Goal: Information Seeking & Learning: Find specific fact

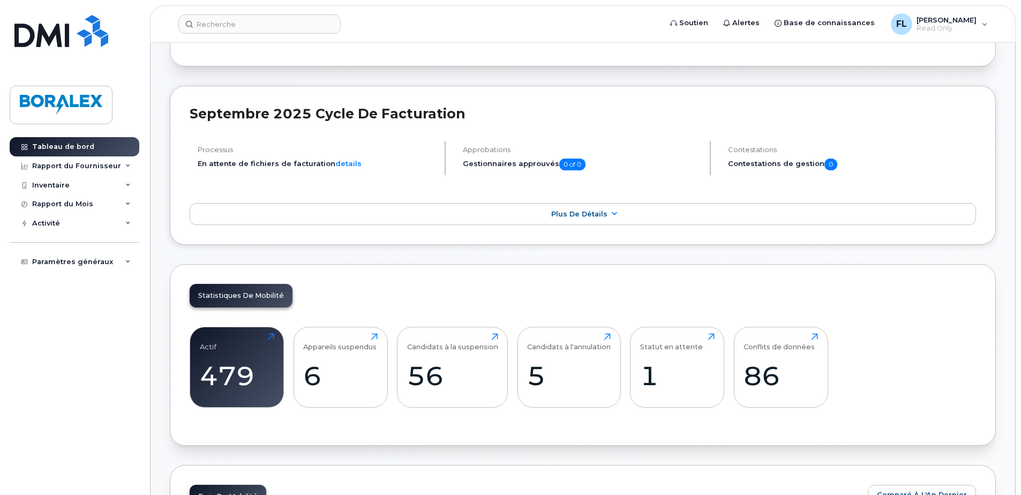
scroll to position [161, 0]
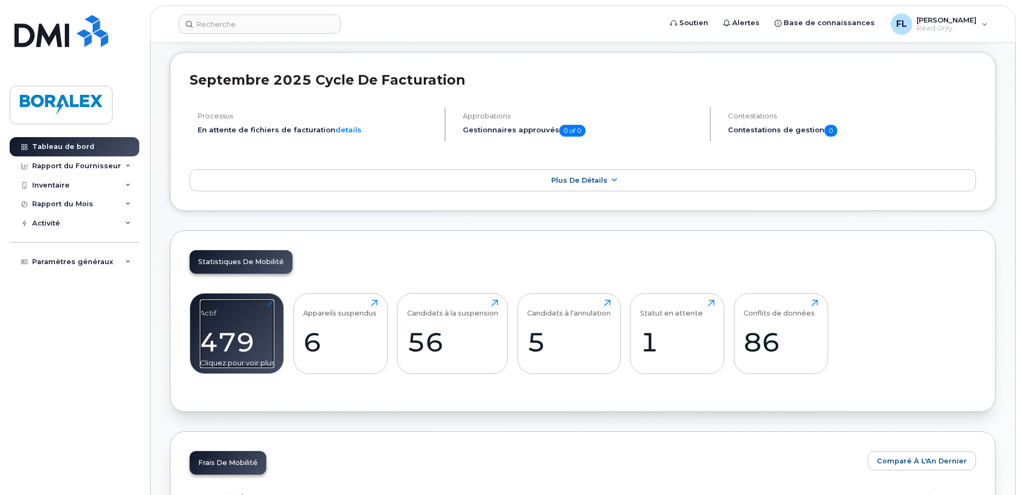
click at [244, 356] on div "479" at bounding box center [237, 342] width 74 height 32
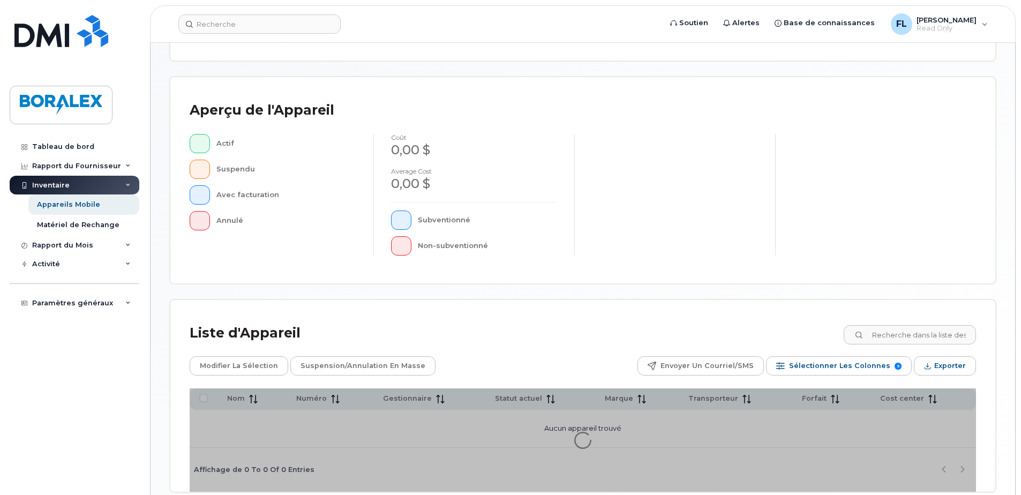
scroll to position [245, 0]
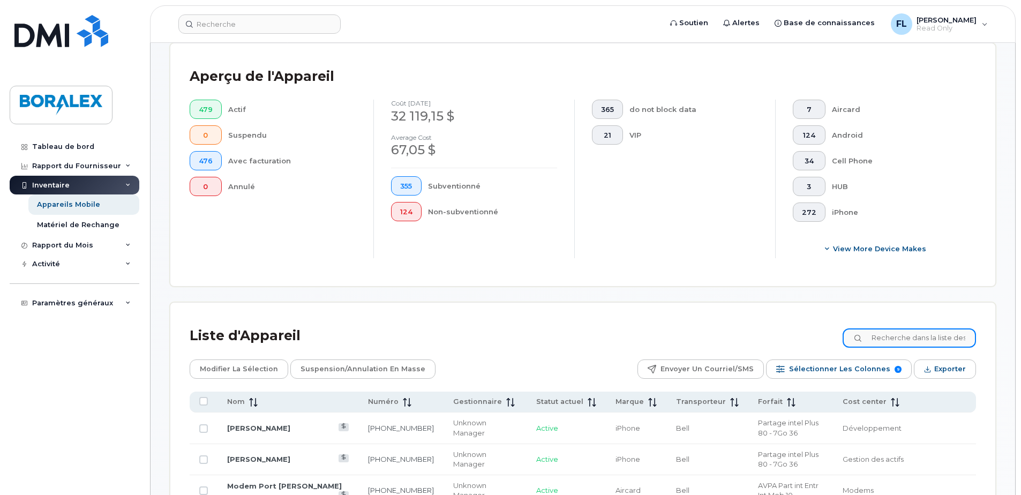
click at [892, 337] on input at bounding box center [909, 337] width 133 height 19
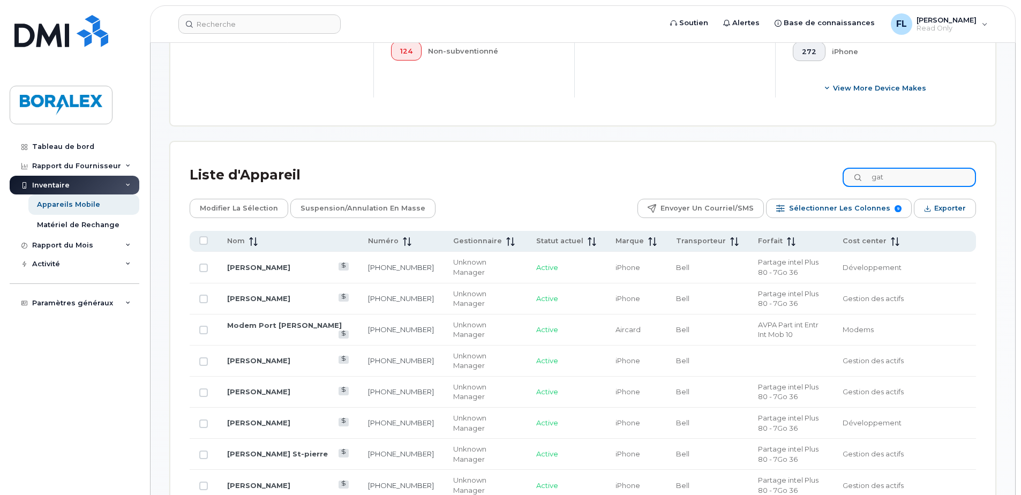
scroll to position [303, 0]
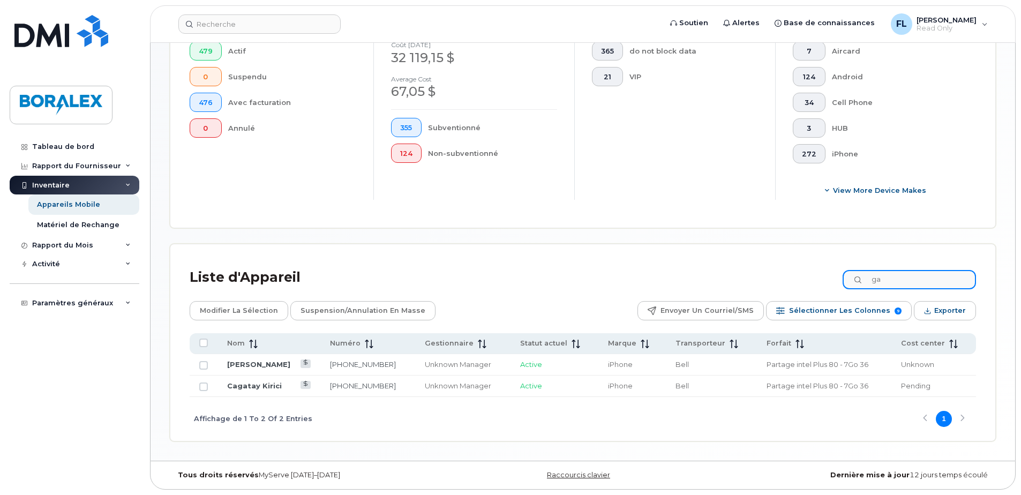
type input "g"
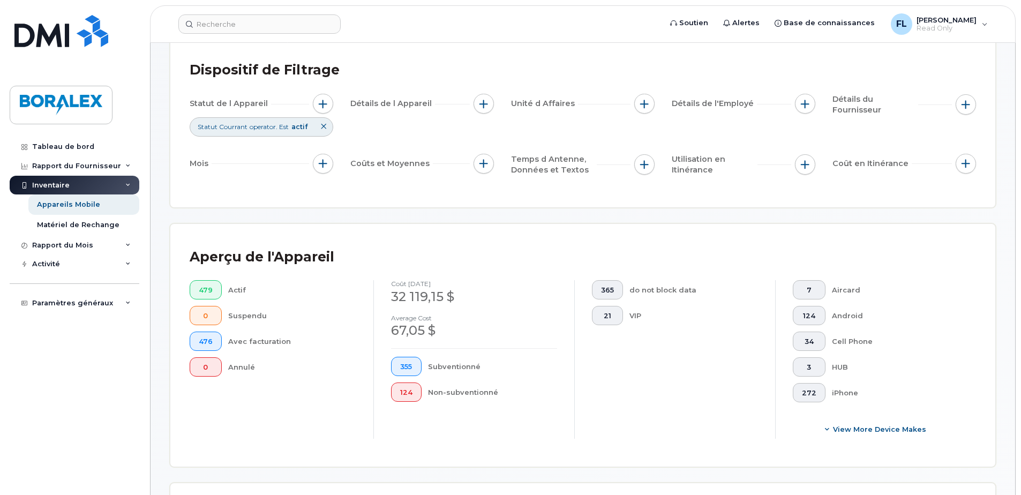
scroll to position [0, 0]
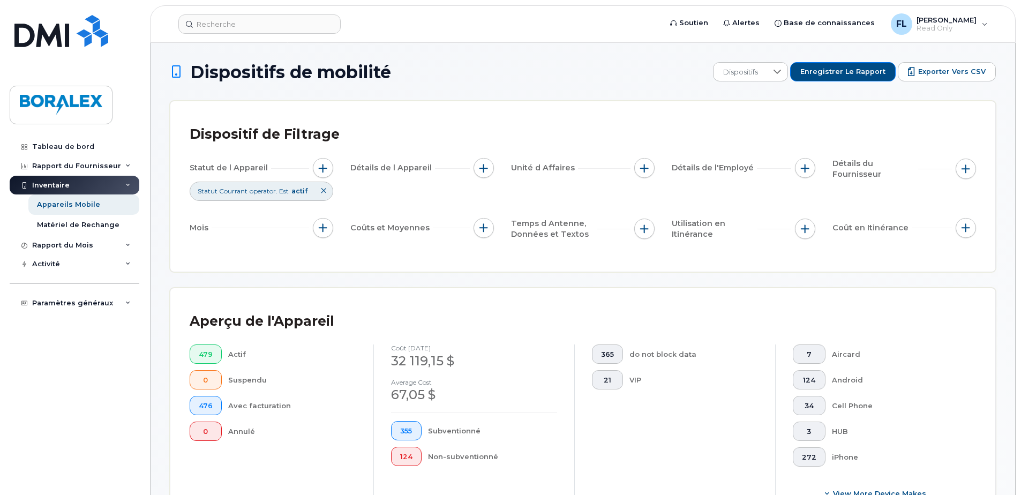
type input "modem"
click at [45, 139] on link "Tableau de bord" at bounding box center [75, 146] width 130 height 19
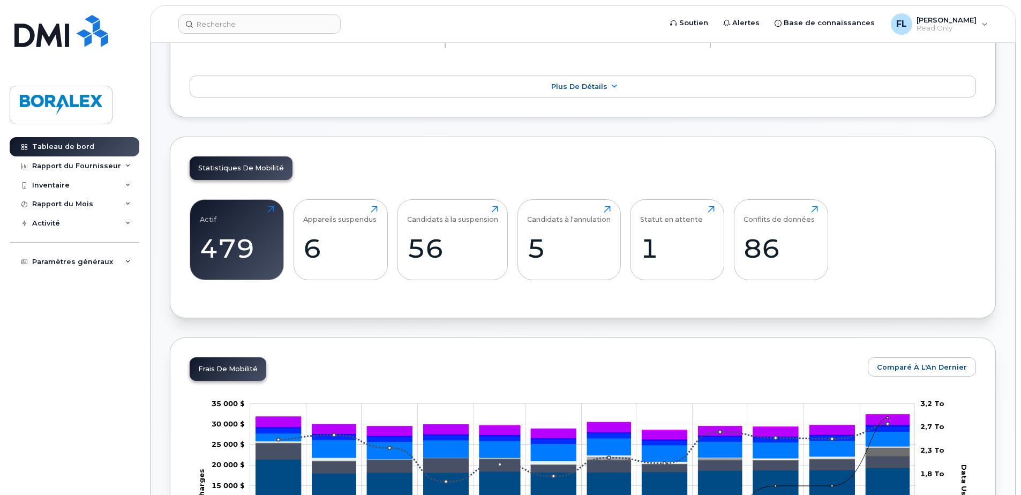
scroll to position [268, 0]
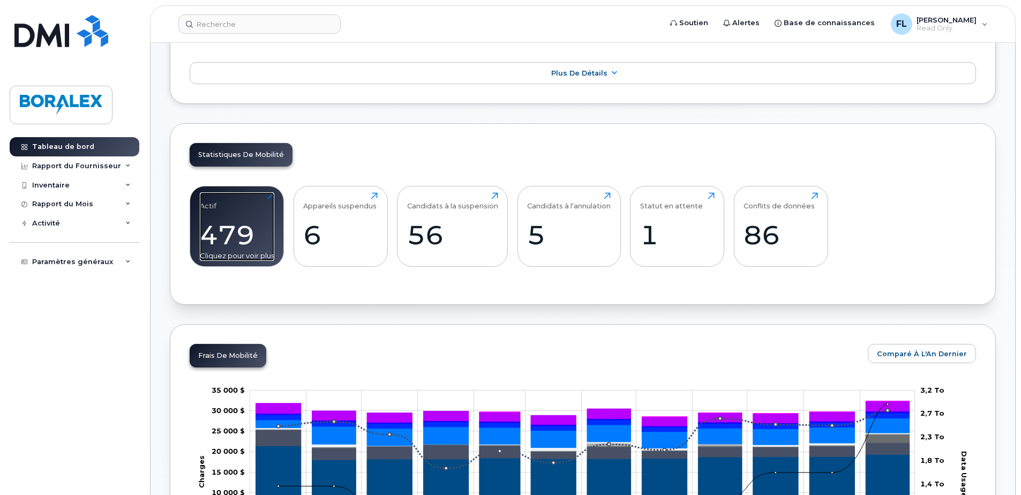
click at [234, 230] on div "479" at bounding box center [237, 235] width 74 height 32
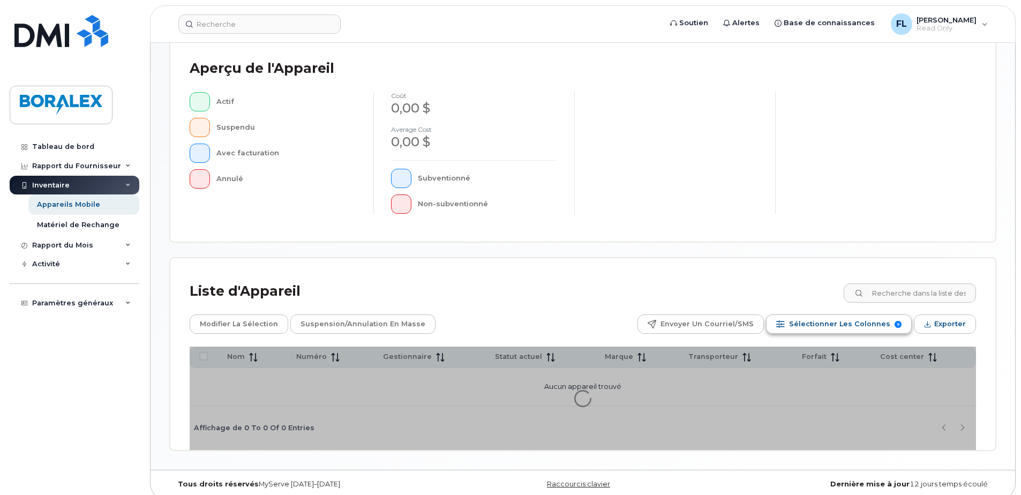
scroll to position [245, 0]
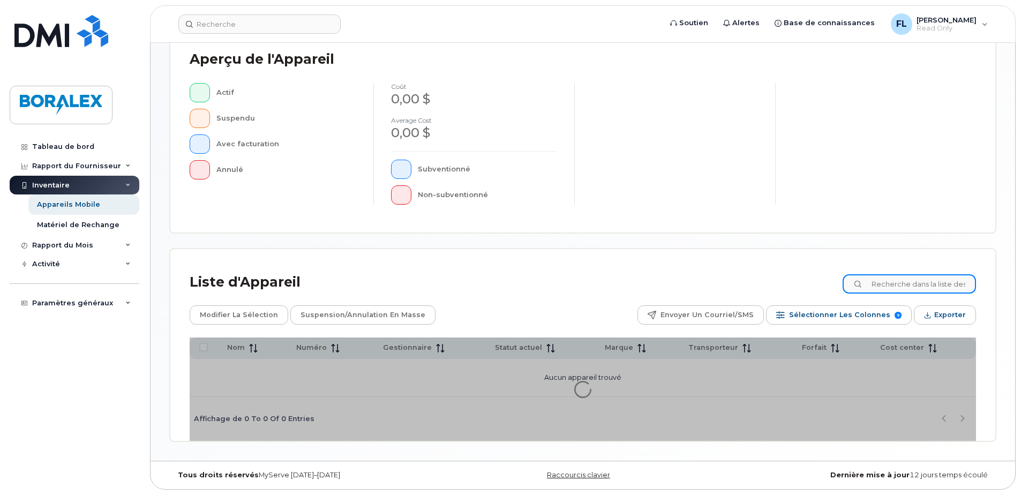
click at [903, 281] on input at bounding box center [909, 283] width 133 height 19
paste input "4683590566"
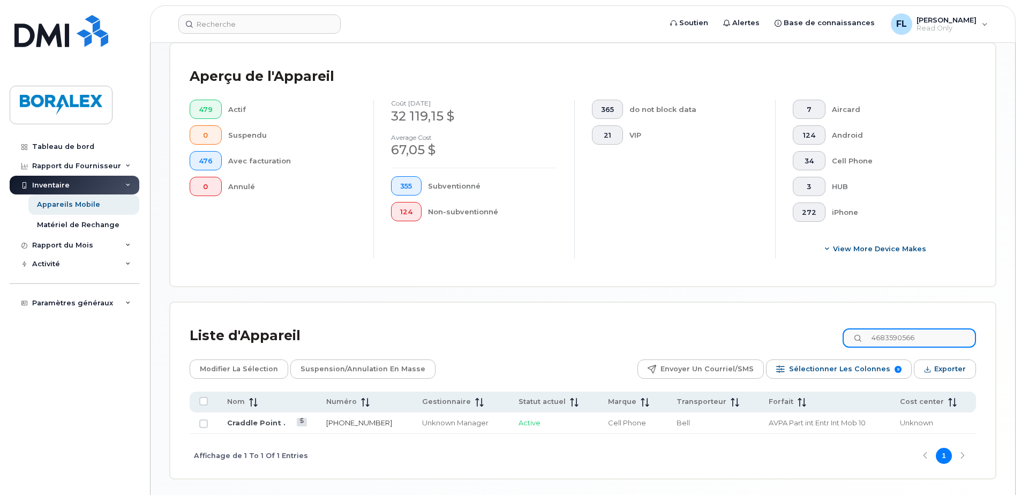
type input "4683590566"
click at [354, 422] on link "468-359-0566" at bounding box center [359, 422] width 66 height 9
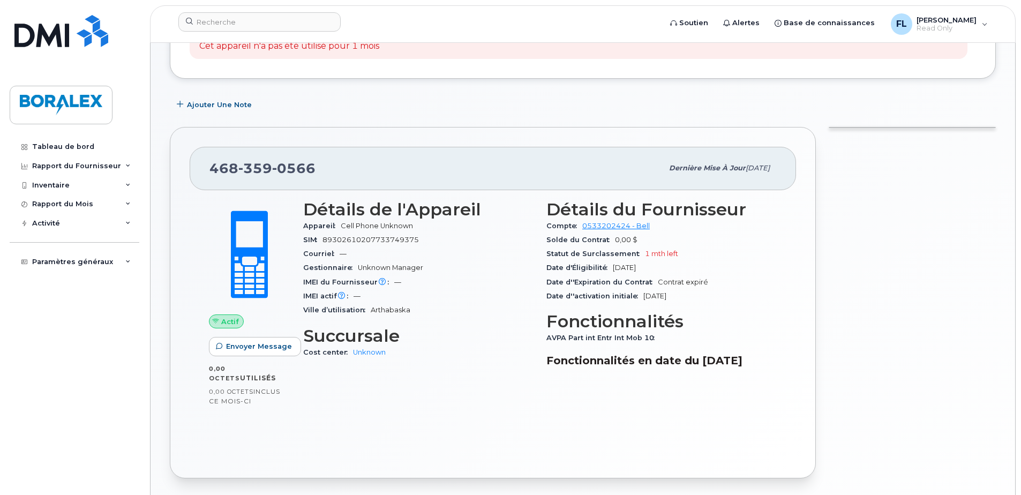
scroll to position [185, 0]
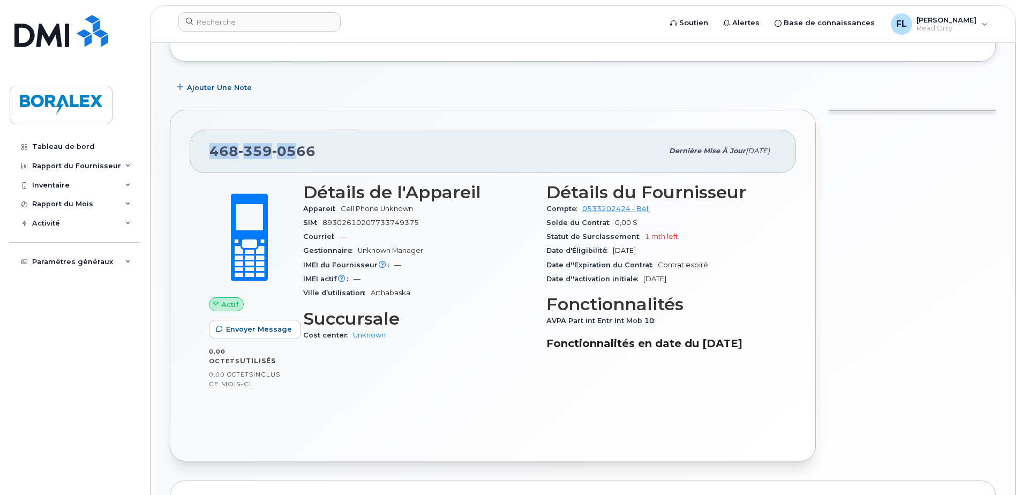
drag, startPoint x: 211, startPoint y: 151, endPoint x: 298, endPoint y: 151, distance: 87.9
click at [298, 151] on span "[PHONE_NUMBER]" at bounding box center [262, 151] width 106 height 16
drag, startPoint x: 298, startPoint y: 151, endPoint x: 325, endPoint y: 221, distance: 74.6
click at [325, 221] on span "89302610207733749375" at bounding box center [370, 223] width 96 height 8
click at [322, 221] on span "SIM" at bounding box center [312, 223] width 19 height 8
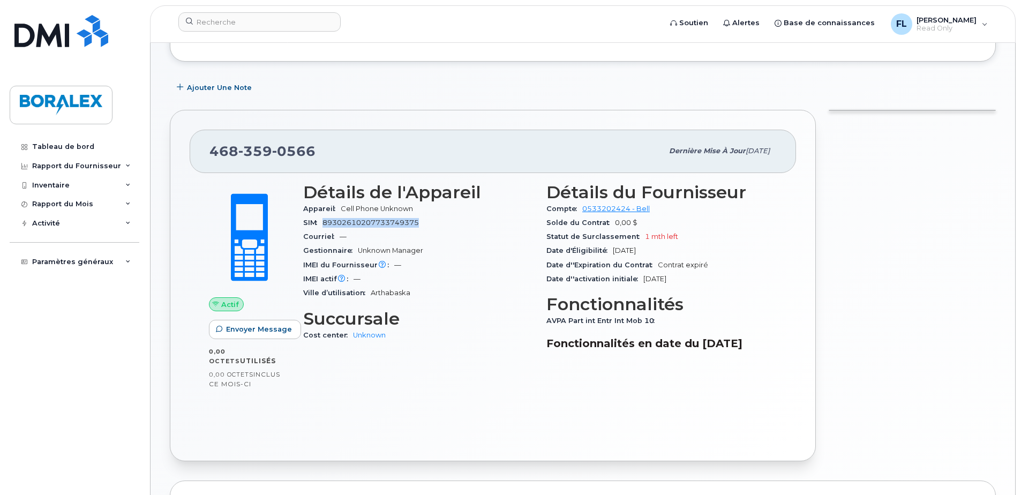
drag, startPoint x: 325, startPoint y: 222, endPoint x: 420, endPoint y: 224, distance: 95.4
click at [420, 224] on div "SIM [TECHNICAL_ID]" at bounding box center [418, 223] width 230 height 14
copy span "89302610207733749375"
click at [130, 260] on icon at bounding box center [127, 261] width 5 height 5
